Goal: Task Accomplishment & Management: Manage account settings

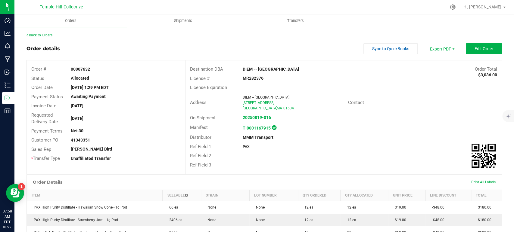
click at [47, 34] on link "Back to Orders" at bounding box center [40, 35] width 26 height 4
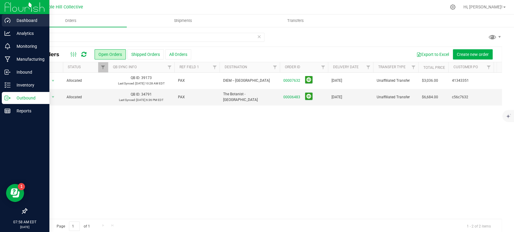
click at [30, 22] on p "Dashboard" at bounding box center [29, 20] width 36 height 7
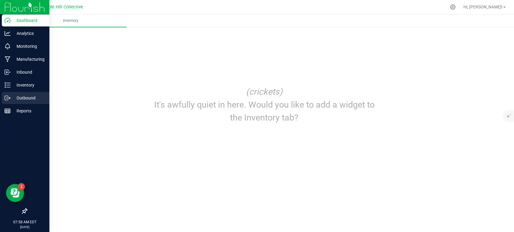
click at [14, 98] on p "Outbound" at bounding box center [29, 98] width 36 height 7
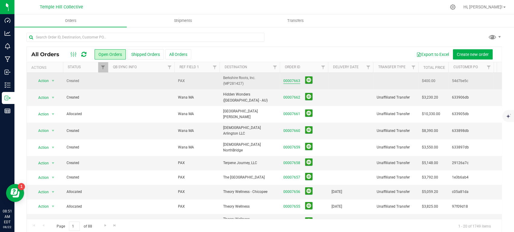
click at [291, 81] on link "00007663" at bounding box center [291, 81] width 17 height 6
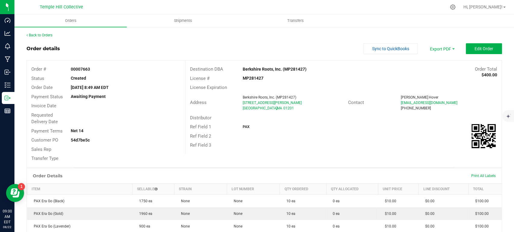
drag, startPoint x: 93, startPoint y: 69, endPoint x: 81, endPoint y: 71, distance: 12.6
click at [81, 71] on div "00007663" at bounding box center [125, 69] width 119 height 6
copy strong "7663"
click at [477, 46] on span "Edit Order" at bounding box center [484, 48] width 19 height 5
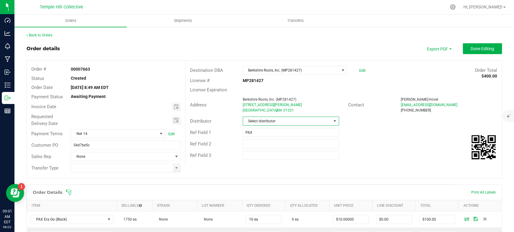
click at [266, 121] on span "Select distributor" at bounding box center [287, 121] width 88 height 8
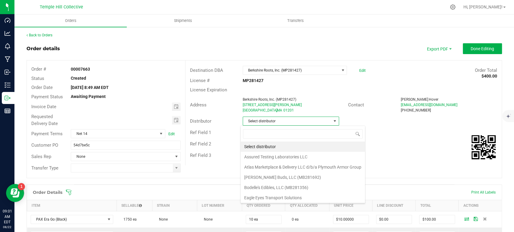
scroll to position [9, 95]
type input "fe"
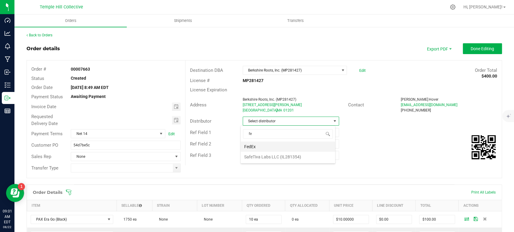
click at [272, 145] on li "FedEx" at bounding box center [288, 147] width 95 height 10
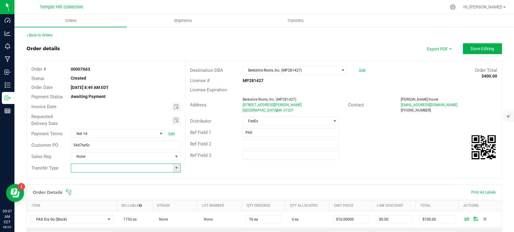
click at [98, 169] on input at bounding box center [121, 168] width 101 height 8
click at [177, 171] on span at bounding box center [177, 168] width 8 height 8
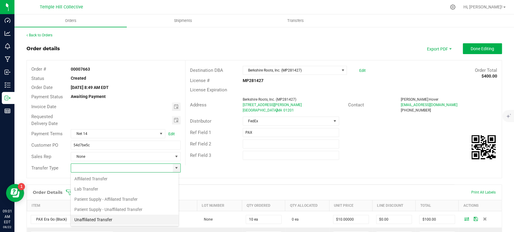
click at [141, 220] on li "Unaffiliated Transfer" at bounding box center [125, 220] width 108 height 10
type input "Unaffiliated Transfer"
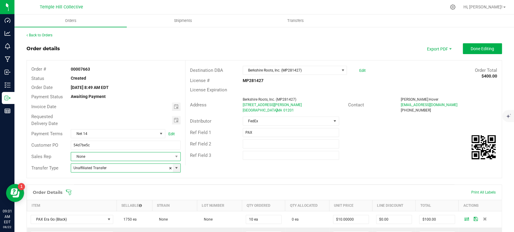
click at [91, 158] on span "None" at bounding box center [121, 157] width 101 height 8
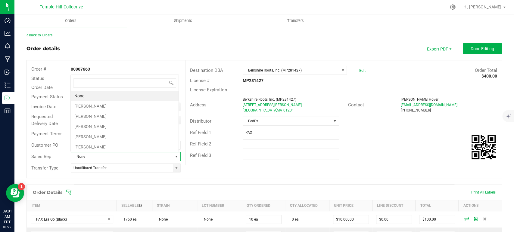
scroll to position [9, 107]
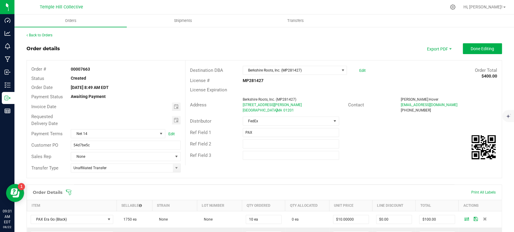
click at [84, 162] on div "Sales Rep None" at bounding box center [106, 156] width 158 height 11
click at [86, 156] on span "None" at bounding box center [121, 157] width 101 height 8
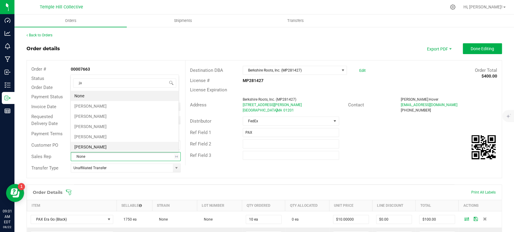
type input "jam"
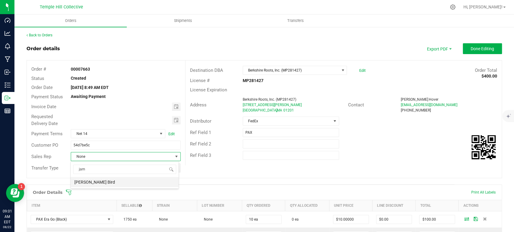
click at [109, 180] on li "[PERSON_NAME] Bird" at bounding box center [125, 182] width 108 height 10
click at [375, 147] on div "Ref Field 2" at bounding box center [344, 144] width 316 height 11
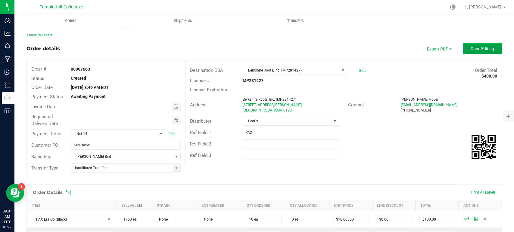
click at [471, 48] on span "Done Editing" at bounding box center [482, 48] width 23 height 5
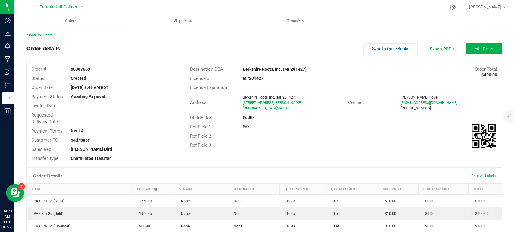
click at [33, 35] on link "Back to Orders" at bounding box center [40, 35] width 26 height 4
